Goal: Information Seeking & Learning: Learn about a topic

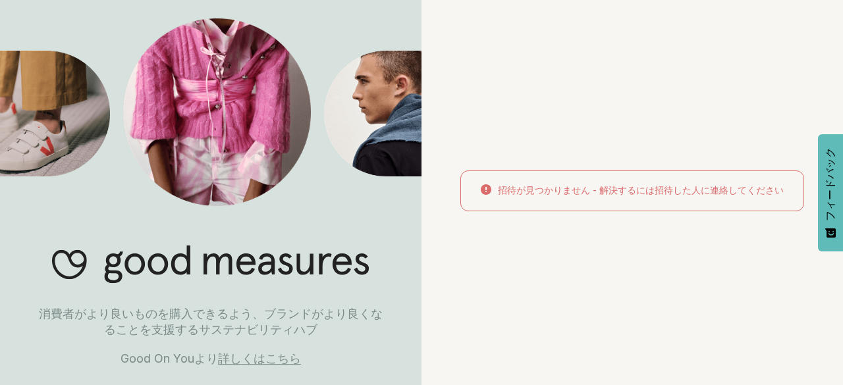
click at [271, 358] on font "詳しくはこちら" at bounding box center [259, 359] width 83 height 14
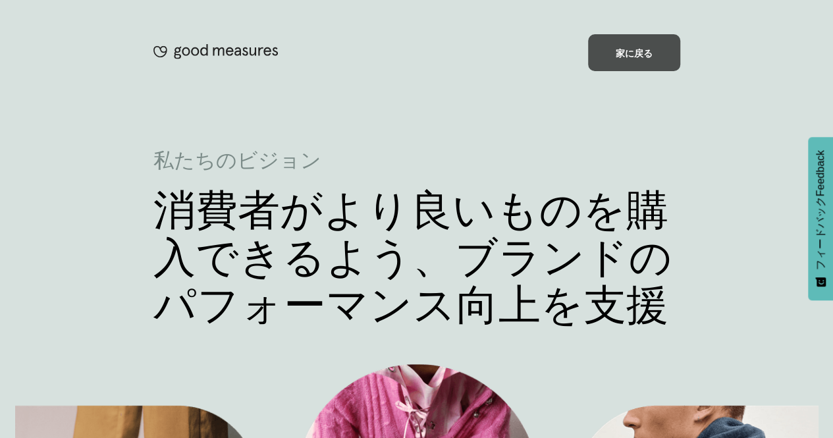
click at [621, 53] on font "家に戻る" at bounding box center [634, 52] width 37 height 11
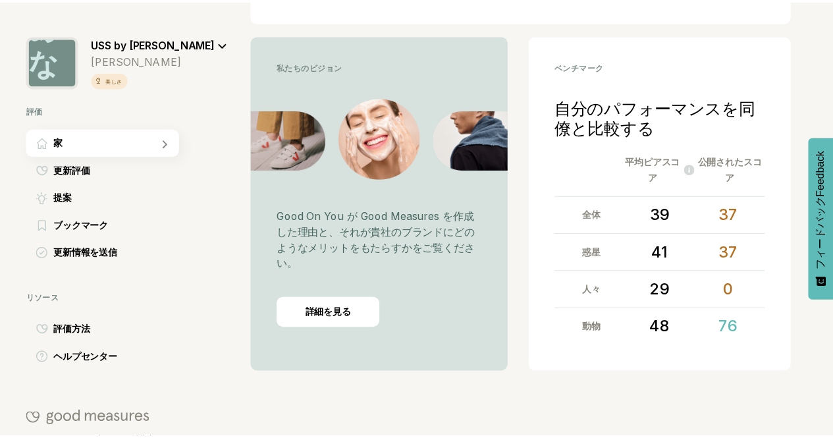
scroll to position [331, 0]
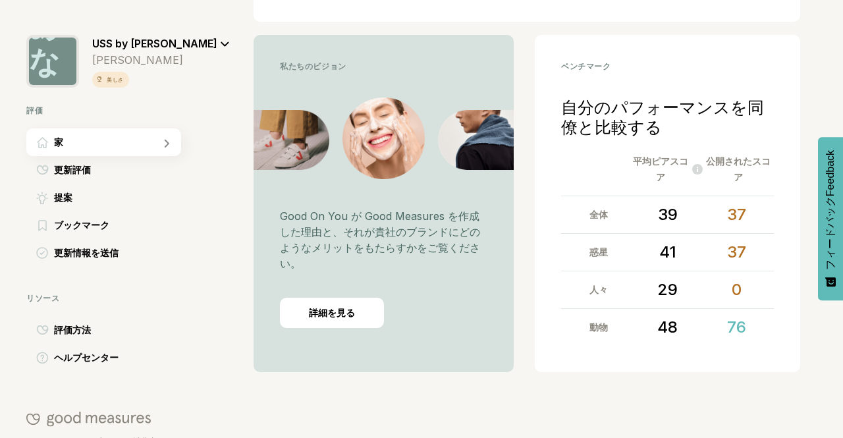
click at [668, 218] on font "39" at bounding box center [668, 214] width 20 height 19
click at [734, 221] on font "37" at bounding box center [736, 214] width 19 height 19
click at [341, 312] on font "詳細を見る" at bounding box center [332, 312] width 46 height 11
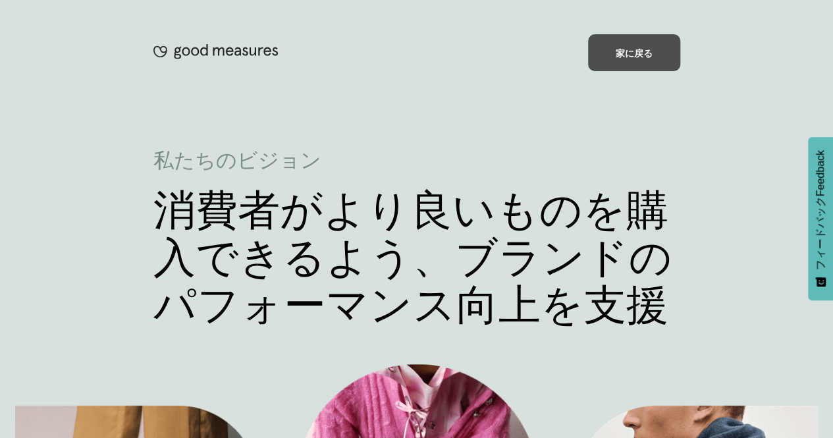
click at [640, 49] on font "家に戻る" at bounding box center [634, 52] width 37 height 11
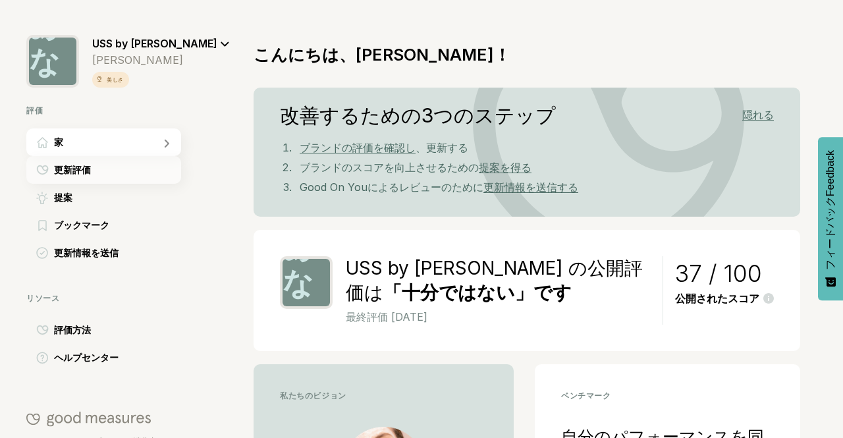
click at [86, 168] on font "更新評価" at bounding box center [72, 169] width 37 height 11
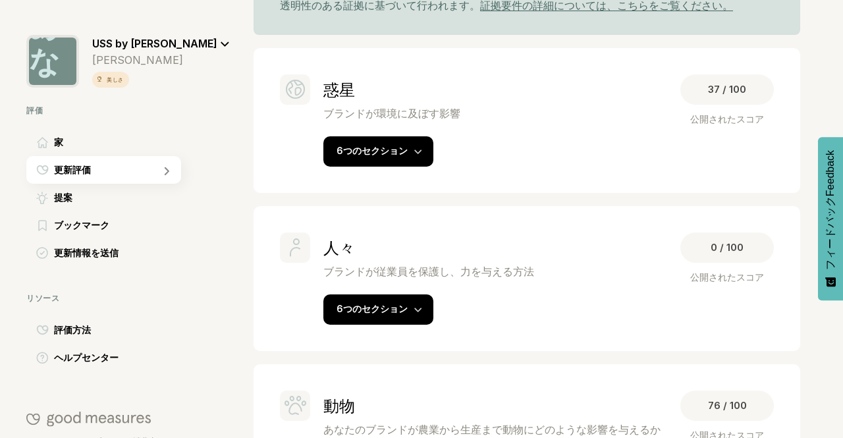
scroll to position [329, 0]
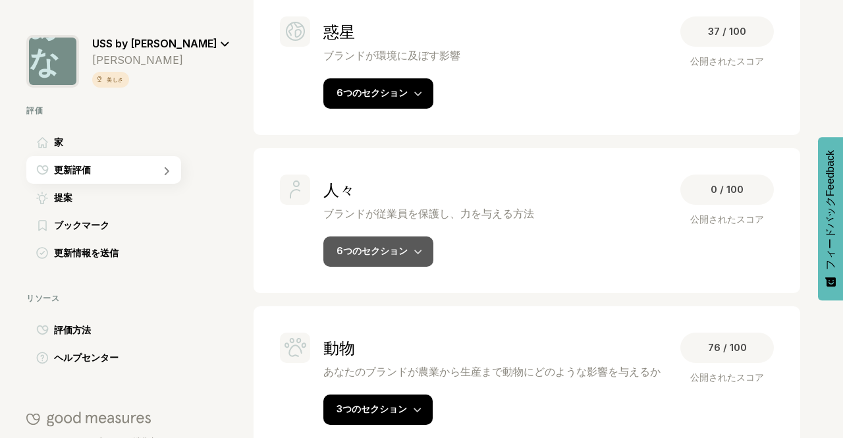
click at [400, 265] on div "6つのセクション" at bounding box center [378, 251] width 110 height 30
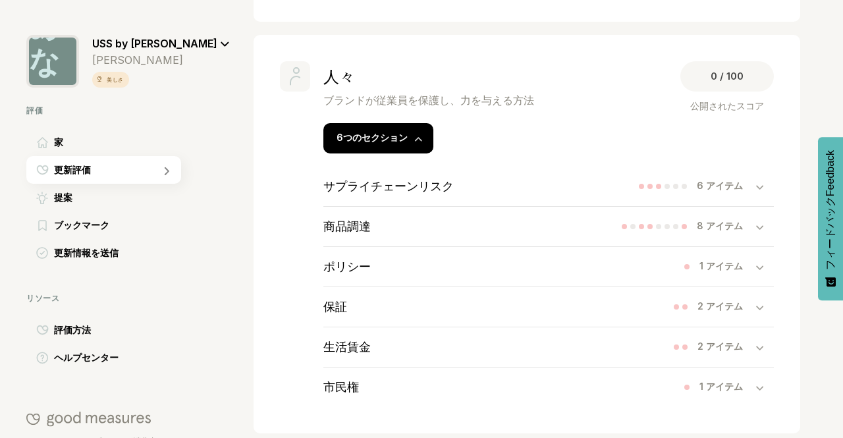
scroll to position [461, 0]
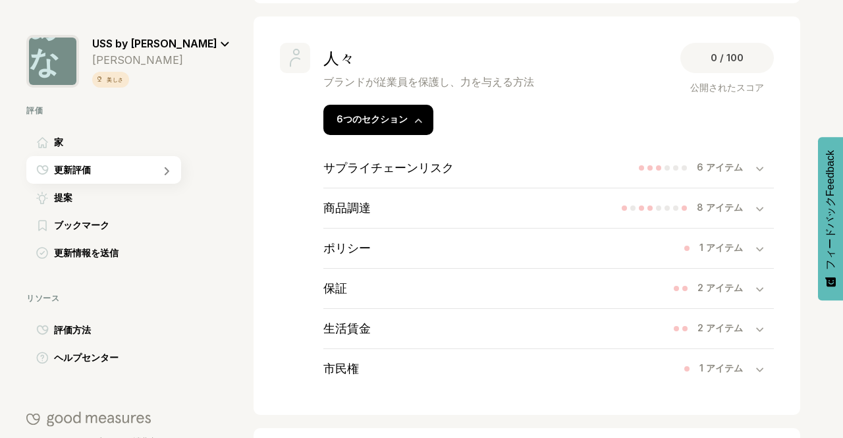
click at [745, 214] on div "8 アイテム" at bounding box center [726, 208] width 59 height 13
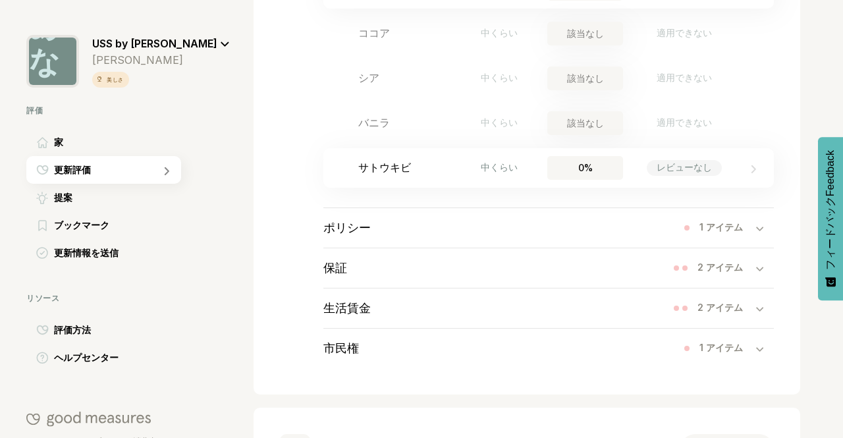
scroll to position [922, 0]
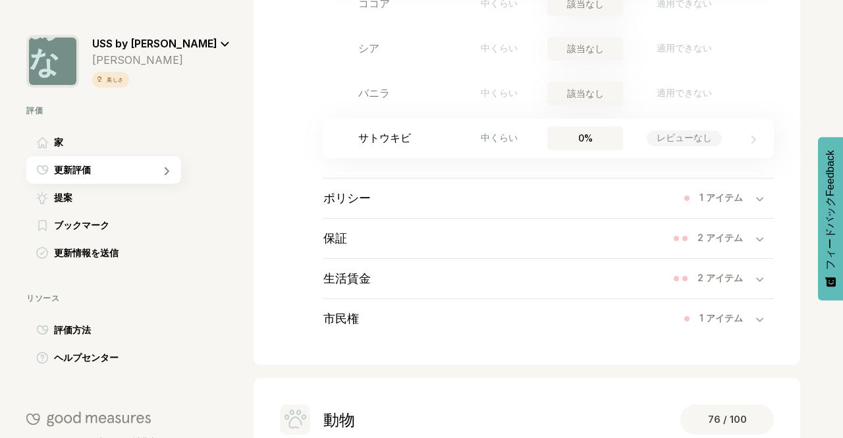
click at [756, 205] on div at bounding box center [765, 198] width 18 height 13
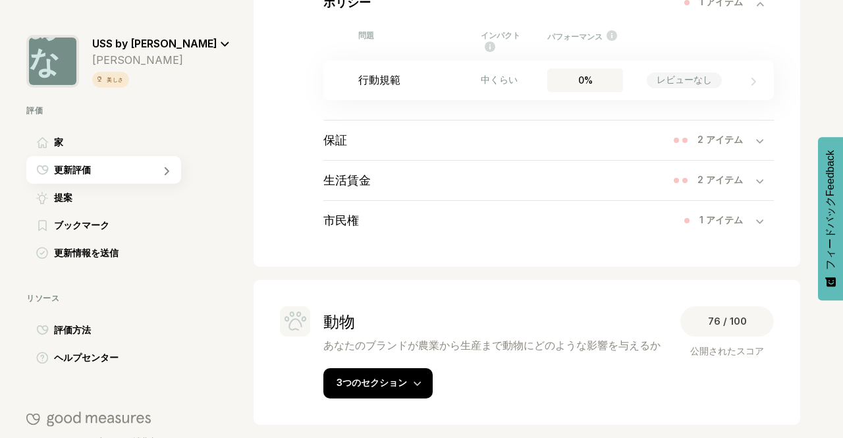
scroll to position [1130, 0]
click at [418, 385] on icon at bounding box center [418, 383] width 8 height 5
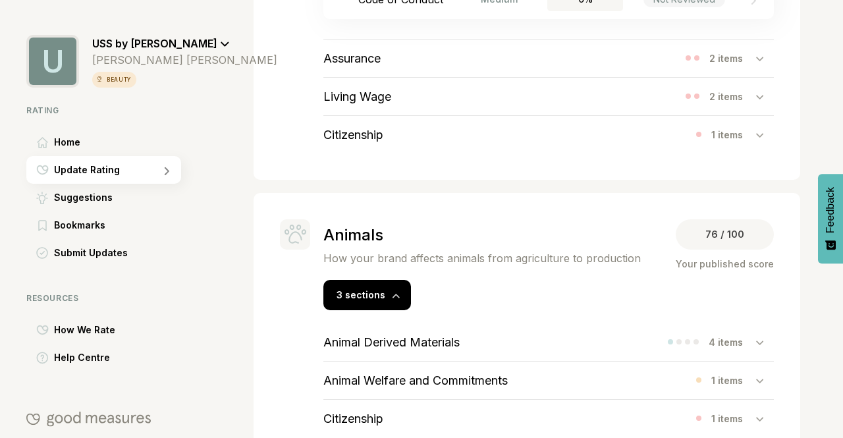
scroll to position [1225, 0]
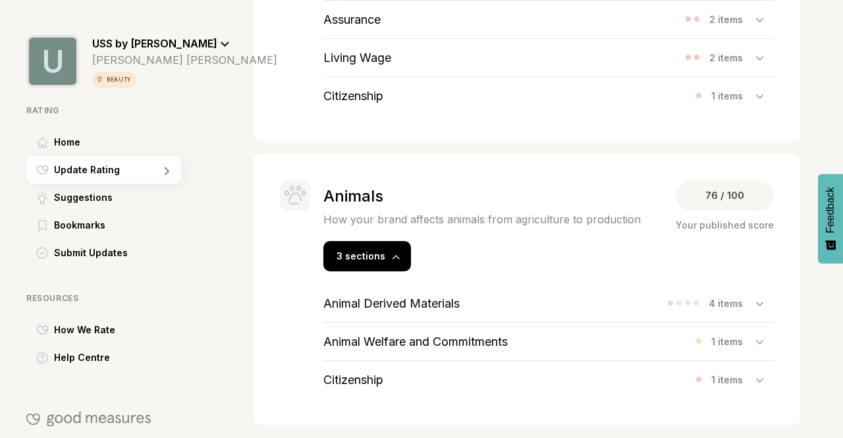
click at [743, 304] on div "4 items" at bounding box center [732, 303] width 47 height 11
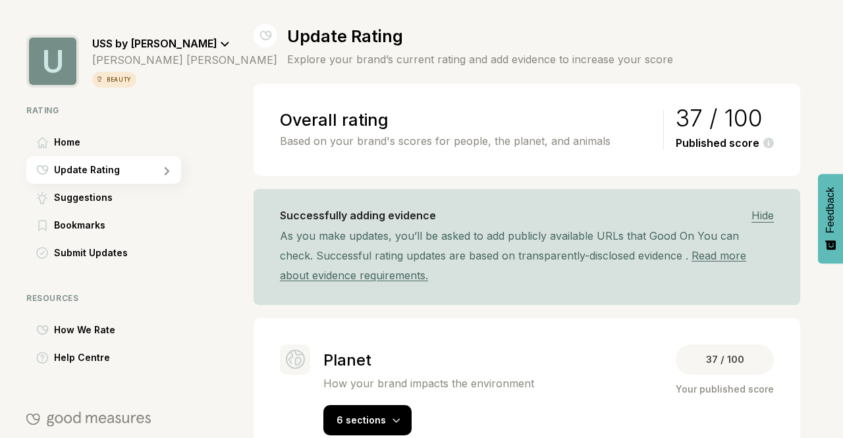
scroll to position [0, 0]
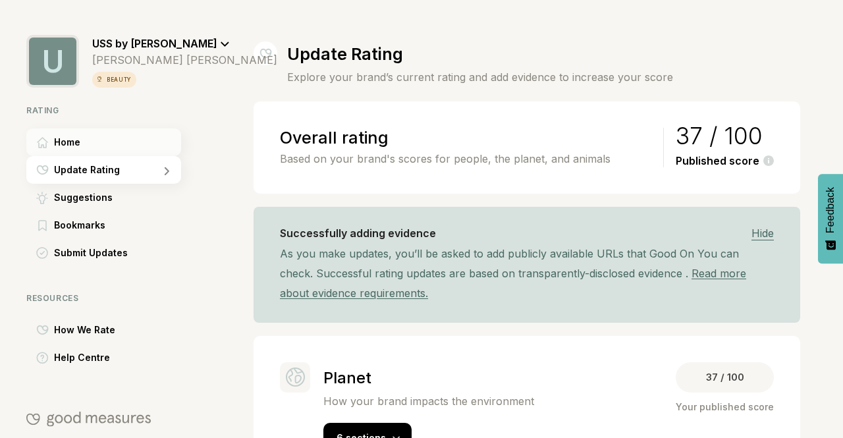
click at [124, 141] on div "Home" at bounding box center [103, 142] width 155 height 28
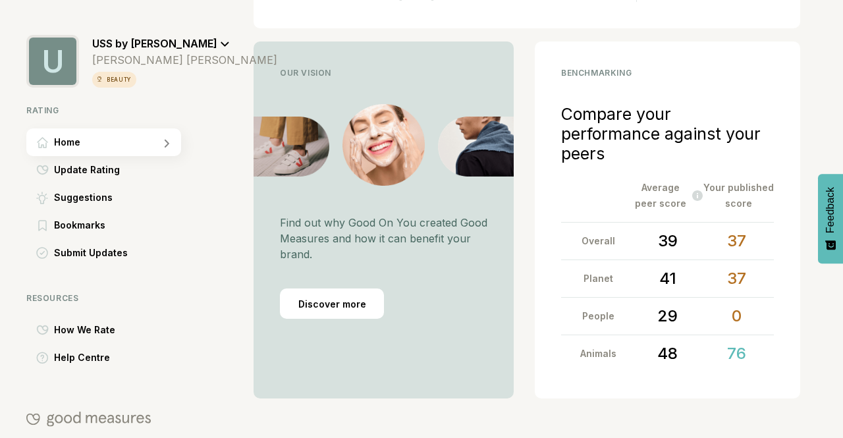
scroll to position [348, 0]
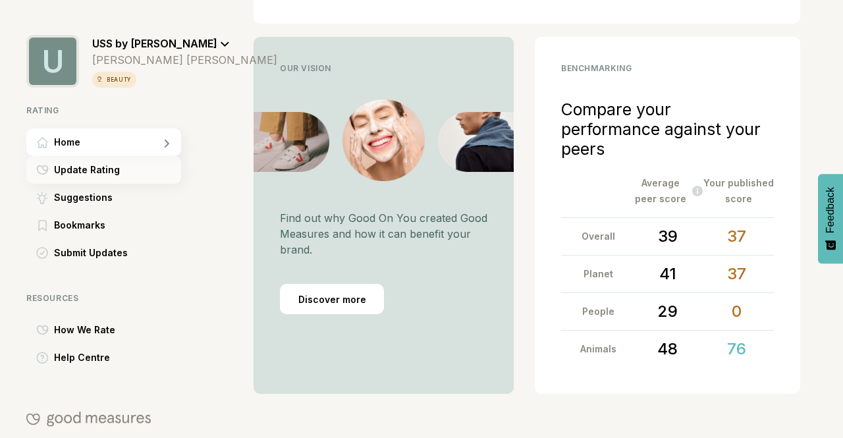
click at [108, 168] on span "Update Rating" at bounding box center [87, 170] width 66 height 16
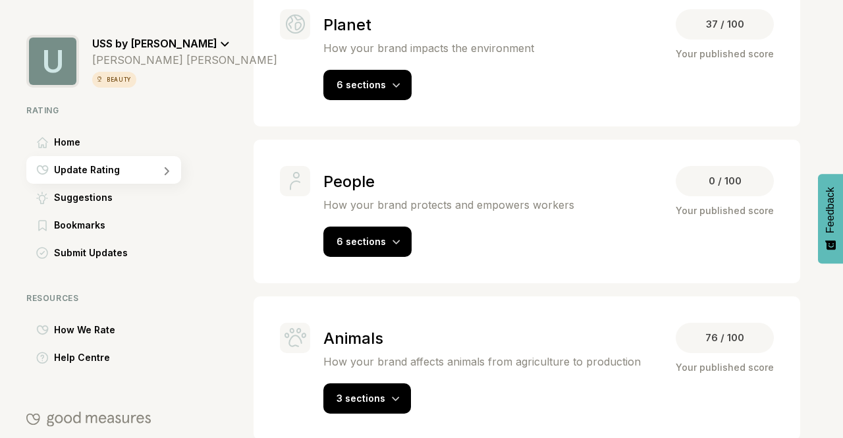
scroll to position [366, 0]
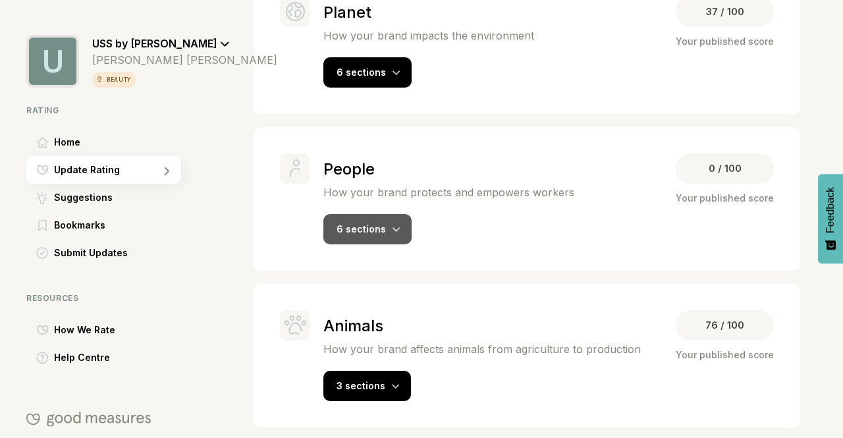
click at [399, 227] on div "6 sections" at bounding box center [367, 229] width 88 height 30
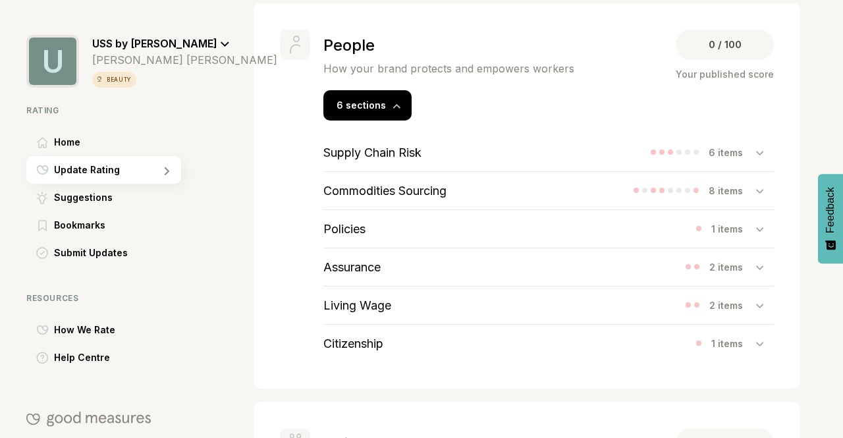
scroll to position [497, 0]
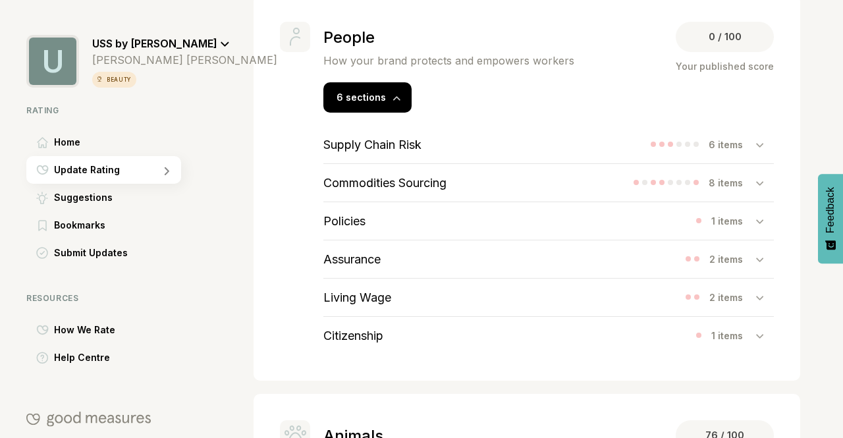
click at [756, 144] on icon at bounding box center [759, 146] width 7 height 4
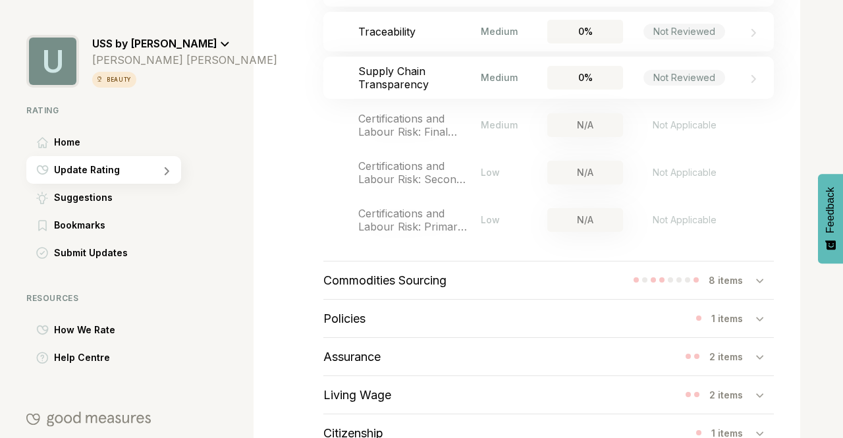
scroll to position [761, 0]
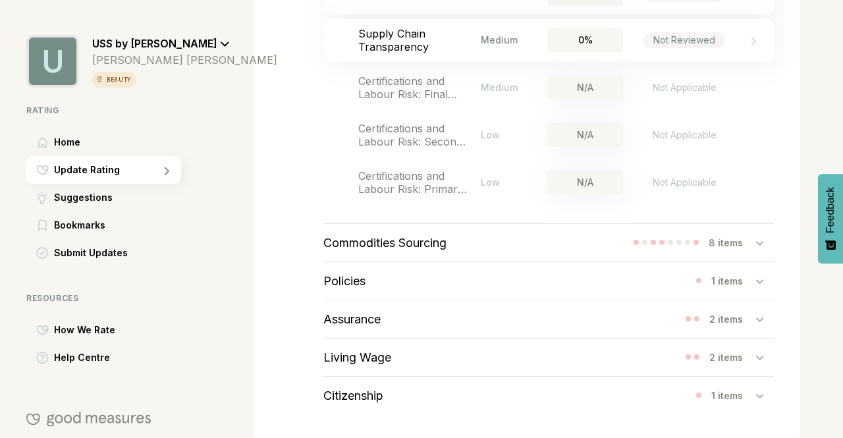
drag, startPoint x: 56, startPoint y: 63, endPoint x: 748, endPoint y: 279, distance: 725.5
click at [756, 279] on div at bounding box center [765, 280] width 18 height 13
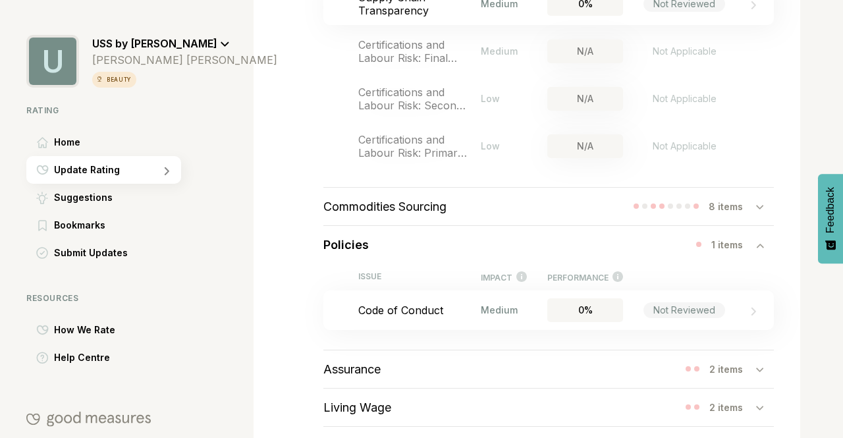
scroll to position [827, 0]
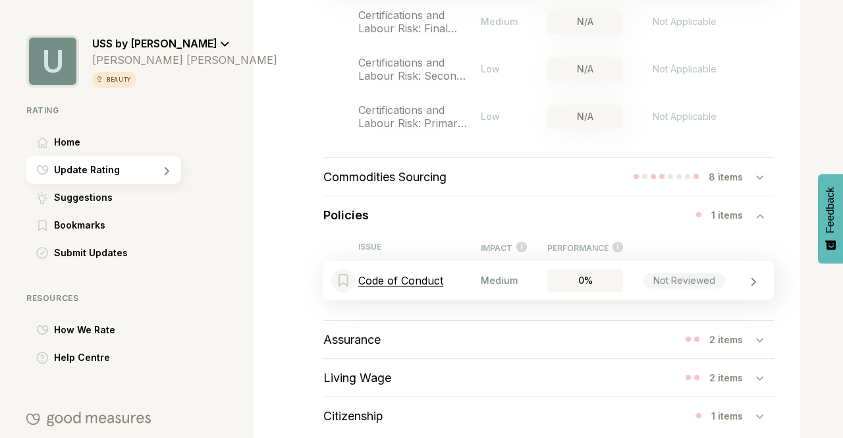
click at [418, 279] on p "Code of Conduct" at bounding box center [419, 280] width 123 height 13
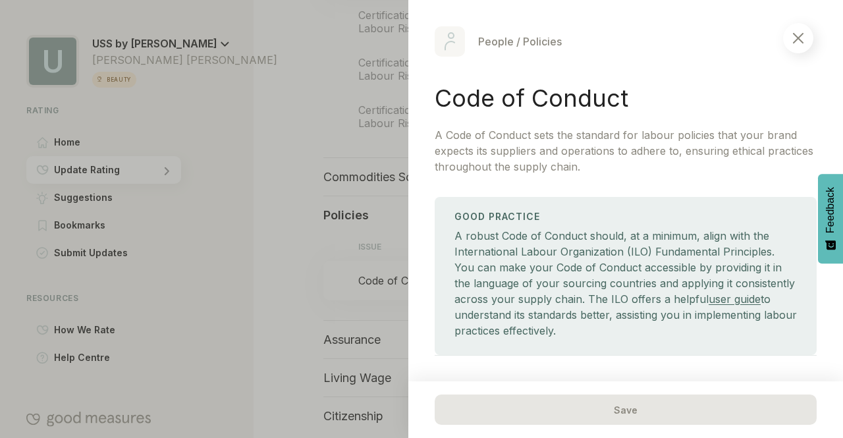
click at [800, 40] on img at bounding box center [798, 38] width 11 height 11
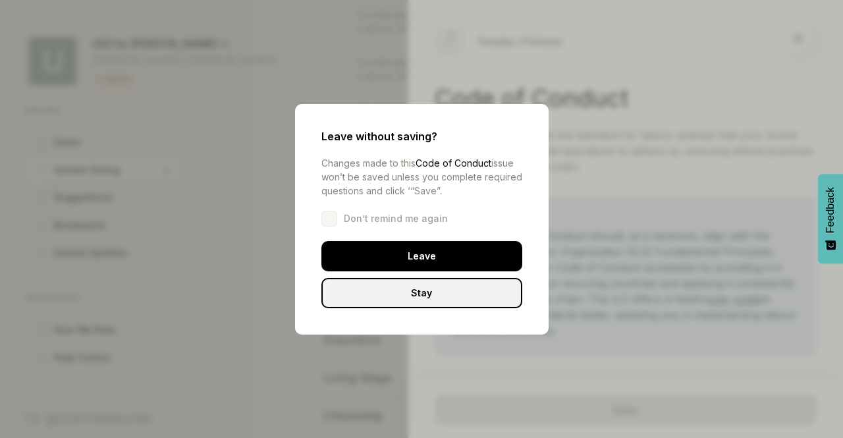
drag, startPoint x: 454, startPoint y: 297, endPoint x: 486, endPoint y: 291, distance: 32.9
click at [454, 299] on div "Stay" at bounding box center [421, 293] width 201 height 30
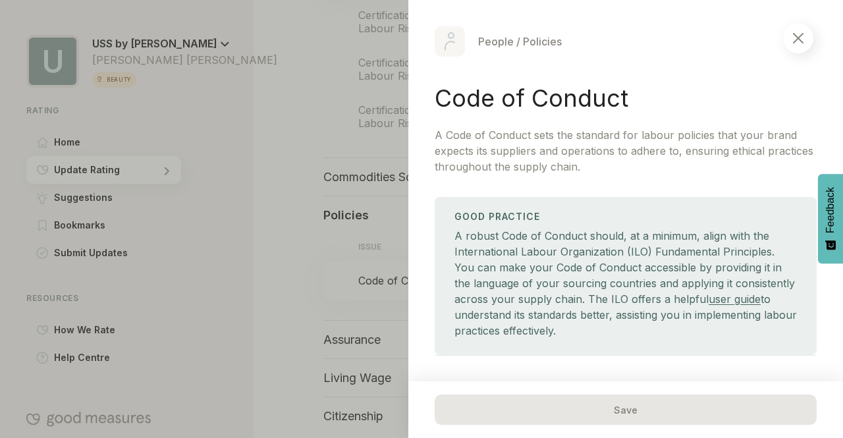
click at [798, 32] on div at bounding box center [798, 38] width 30 height 30
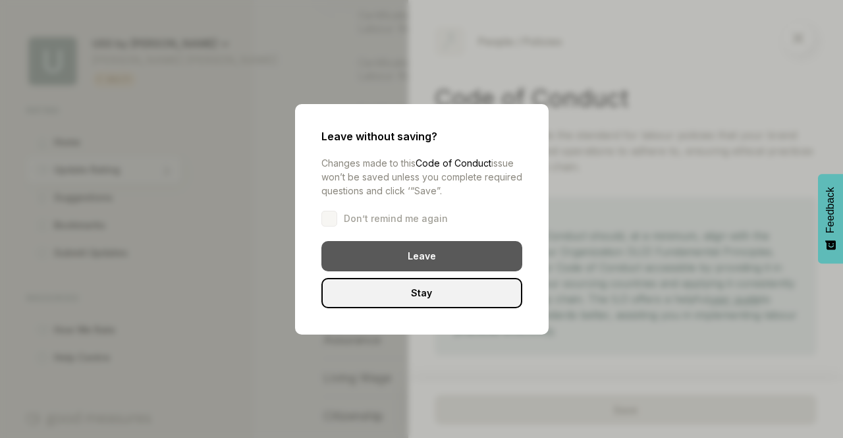
click at [454, 259] on div "Leave" at bounding box center [421, 256] width 201 height 30
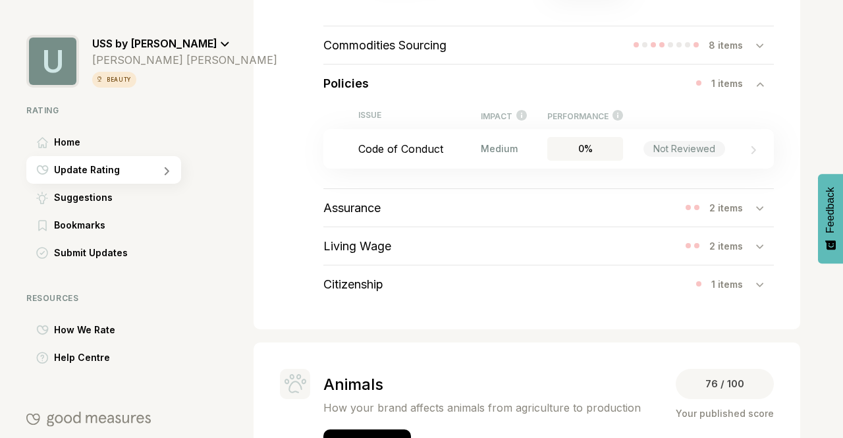
scroll to position [1015, 0]
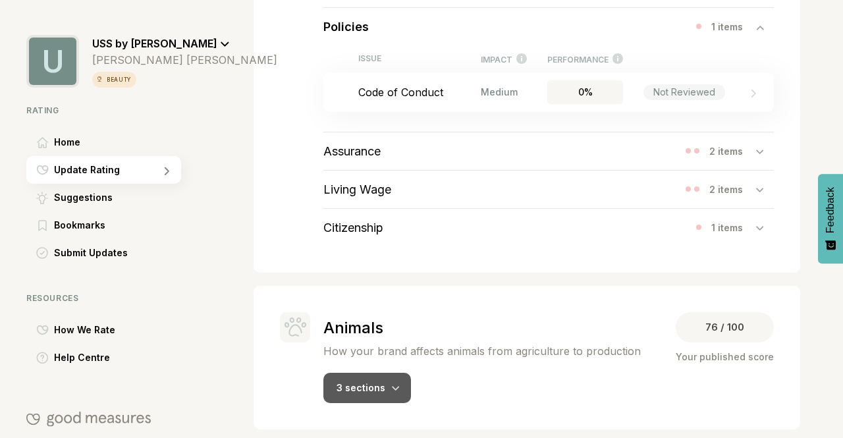
click at [403, 383] on div "3 sections" at bounding box center [367, 388] width 88 height 30
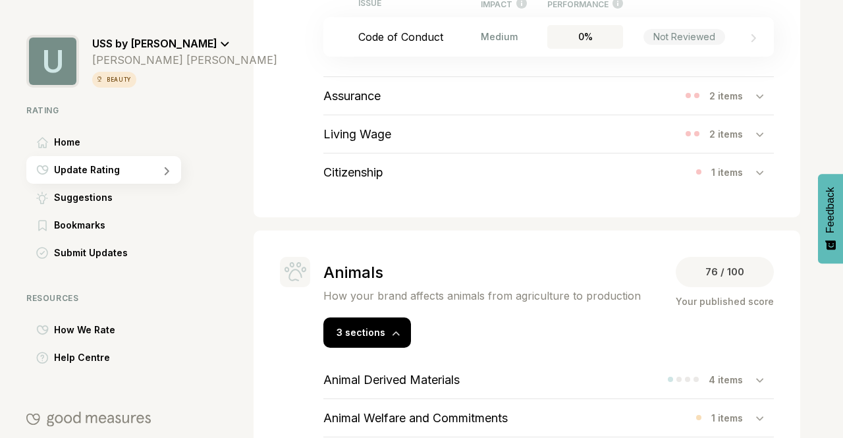
scroll to position [1144, 0]
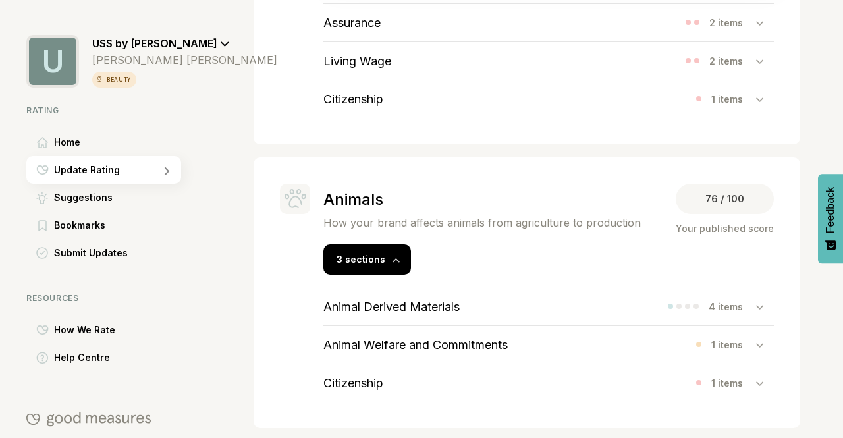
click at [756, 300] on div at bounding box center [765, 306] width 18 height 13
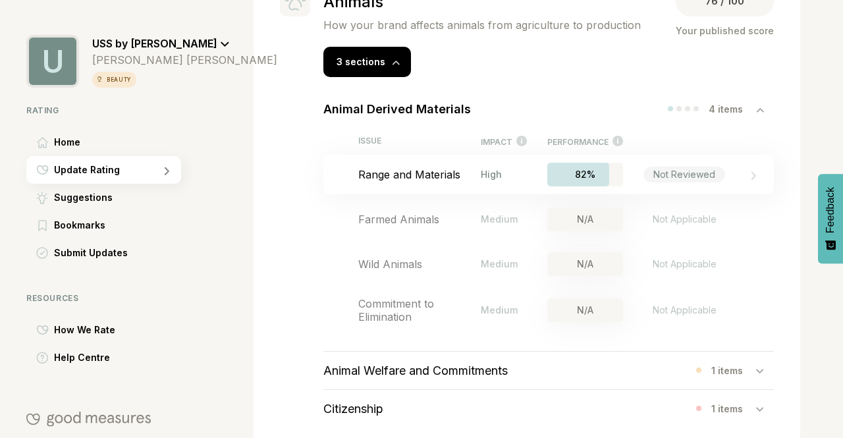
scroll to position [1366, 0]
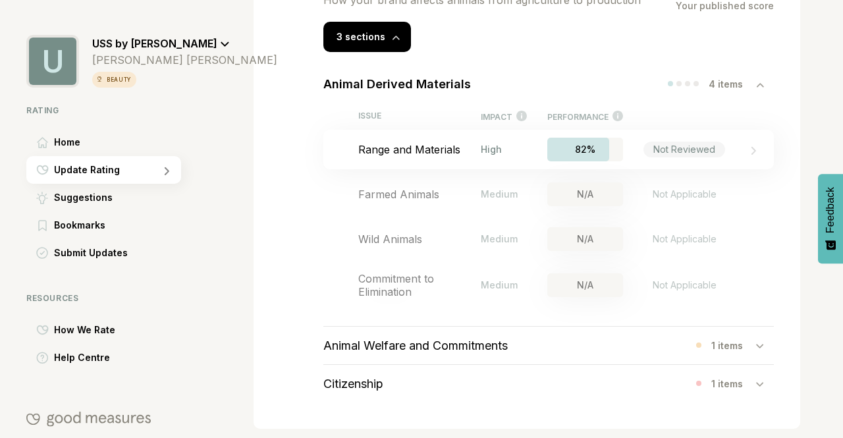
click at [754, 347] on div "Animal Welfare and Commitments 1 items" at bounding box center [548, 346] width 451 height 38
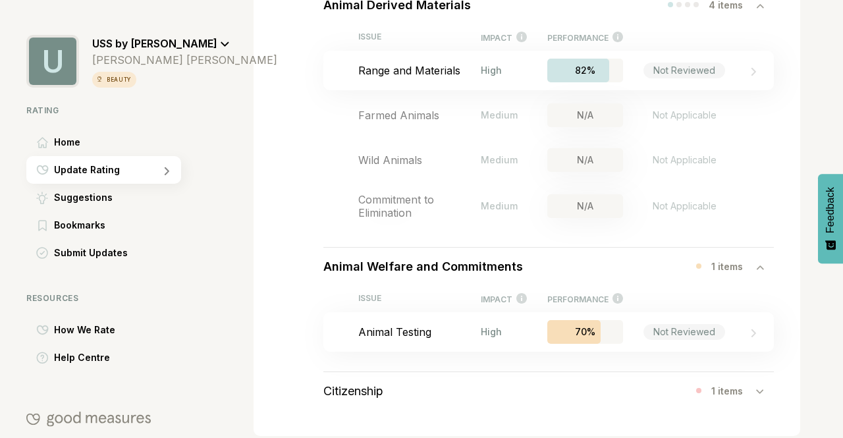
scroll to position [1452, 0]
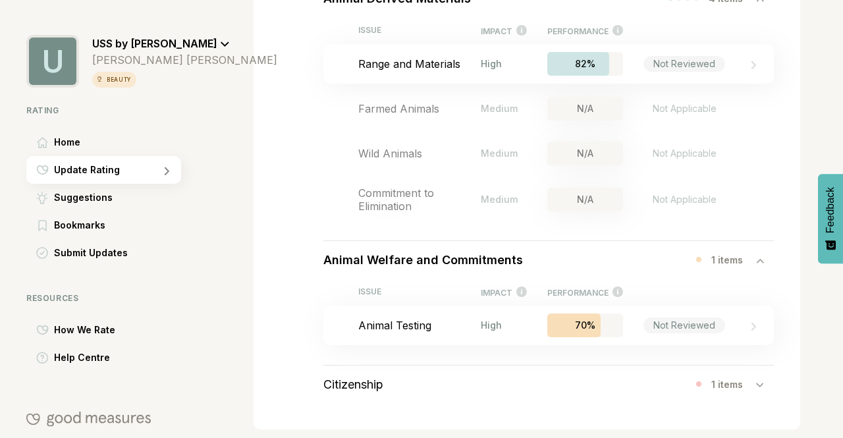
click at [756, 383] on icon at bounding box center [759, 385] width 7 height 4
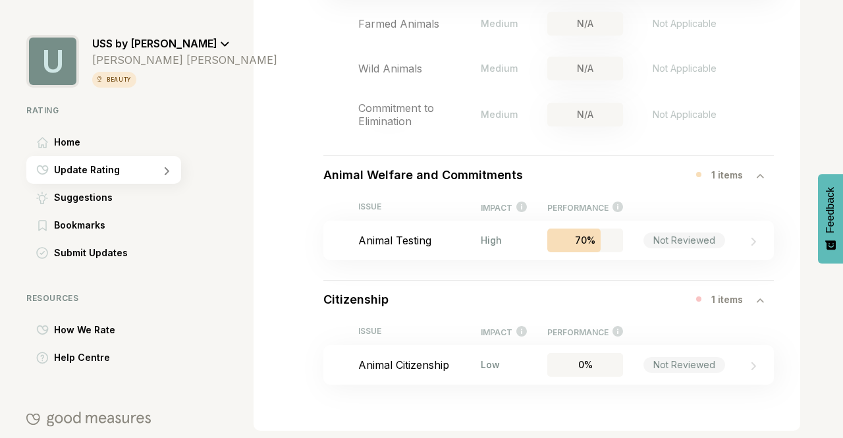
scroll to position [1538, 0]
